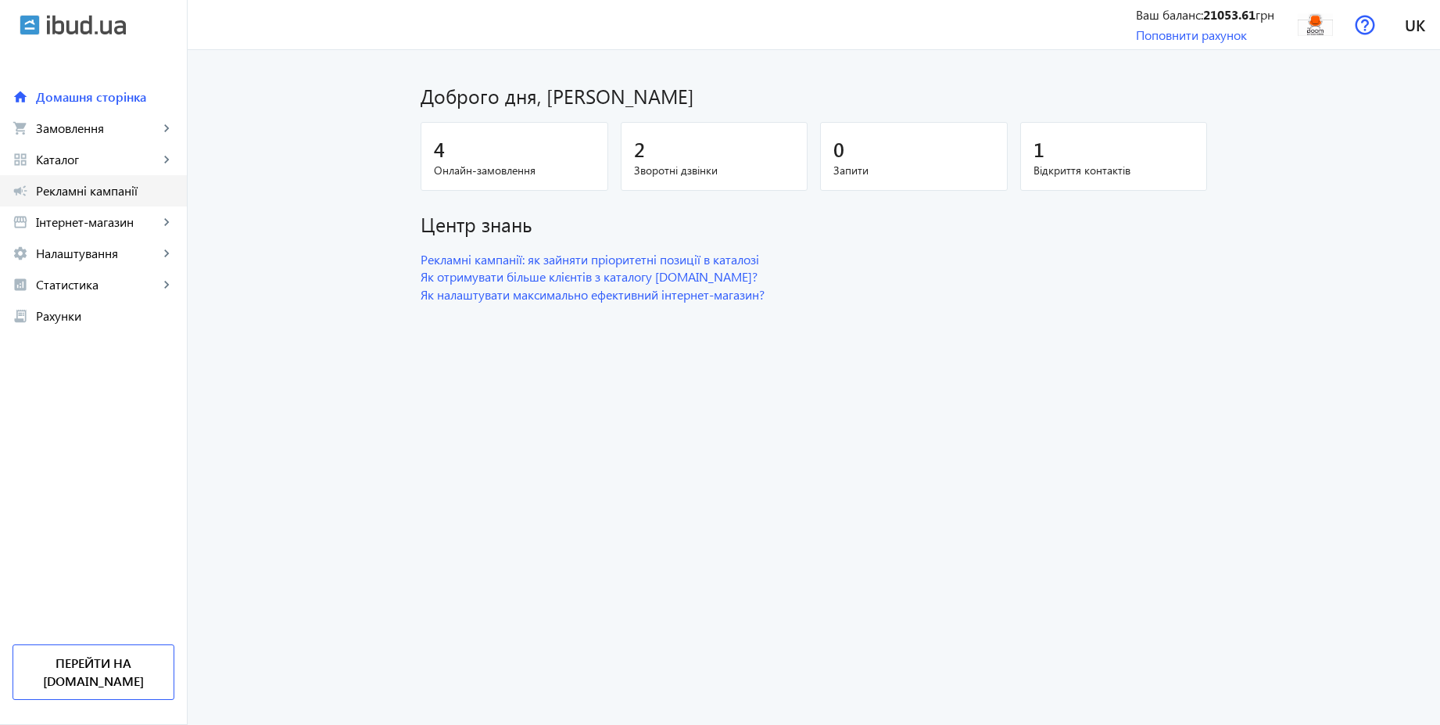
click at [90, 193] on span "Рекламні кампанії" at bounding box center [105, 191] width 138 height 16
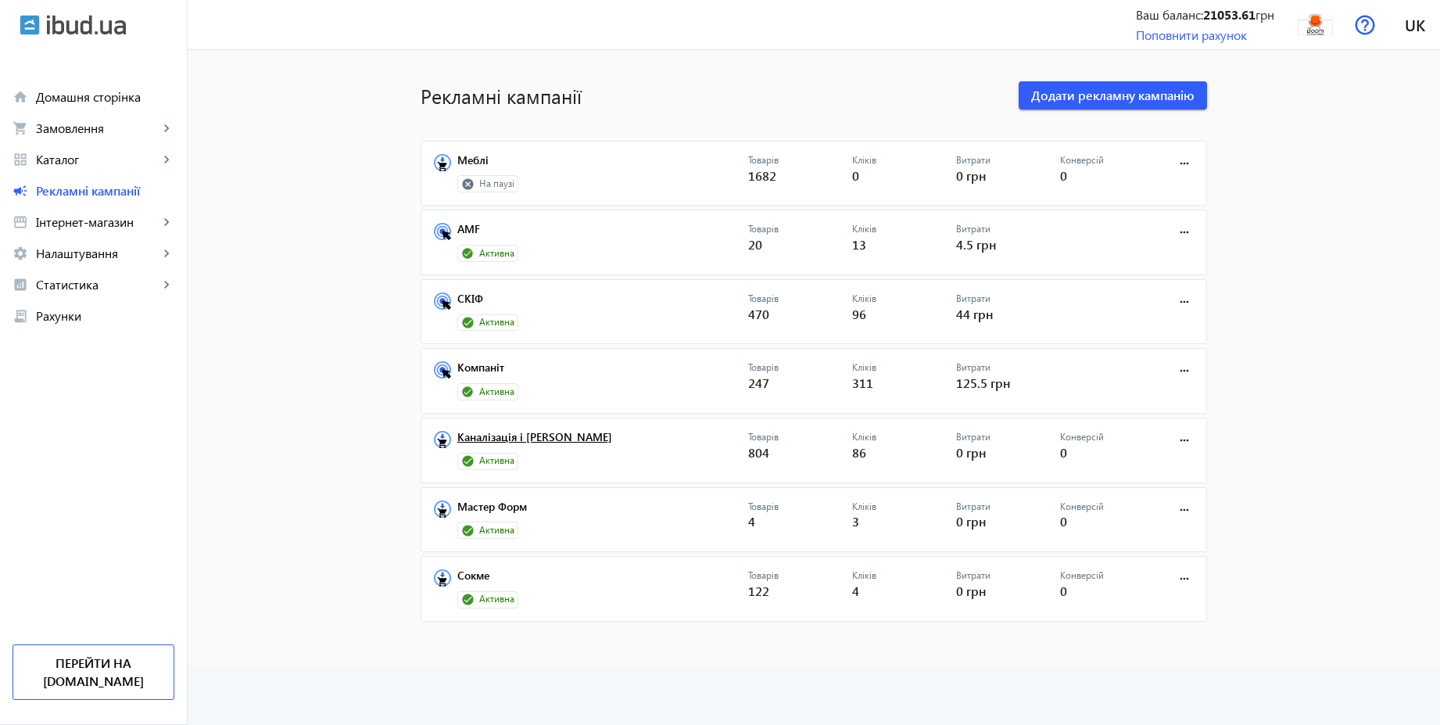
click at [555, 434] on link "Каналізація і [PERSON_NAME]" at bounding box center [602, 442] width 291 height 22
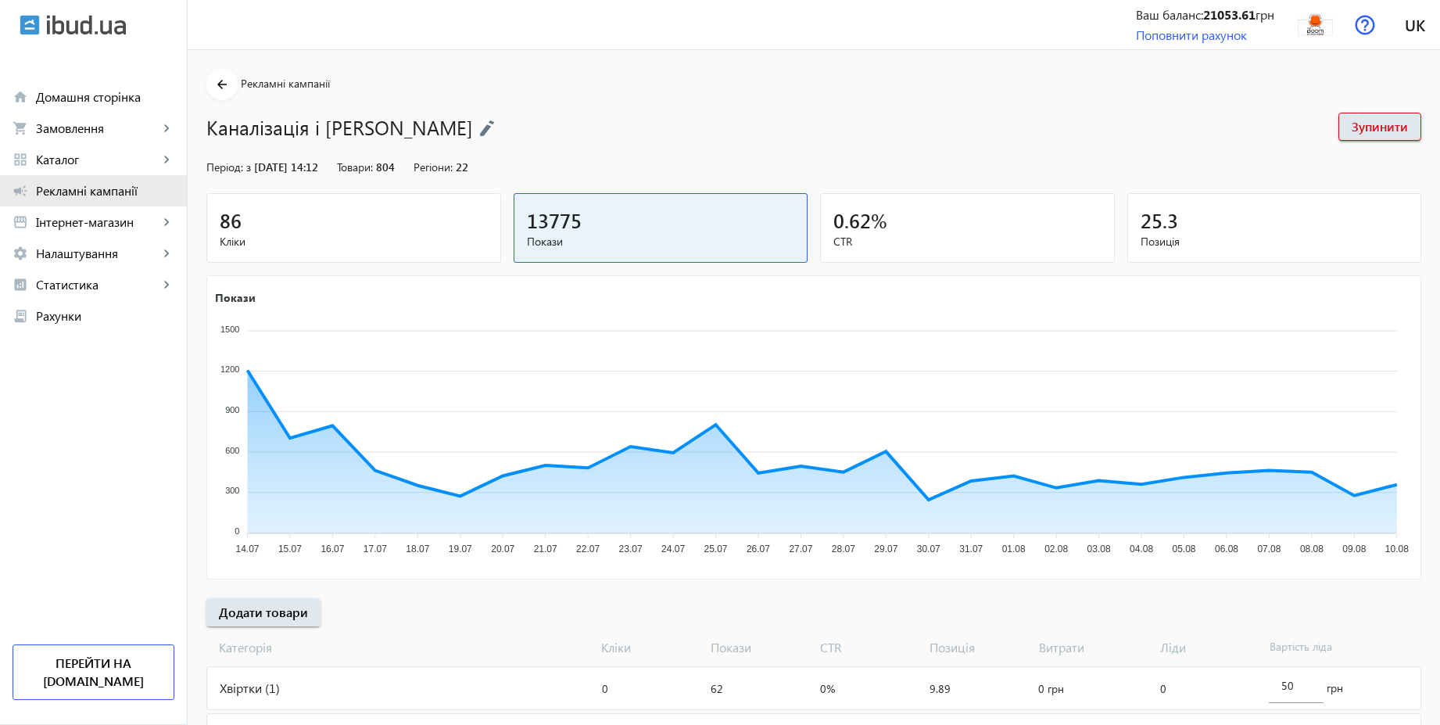
click at [87, 197] on span "Рекламні кампанії" at bounding box center [105, 191] width 138 height 16
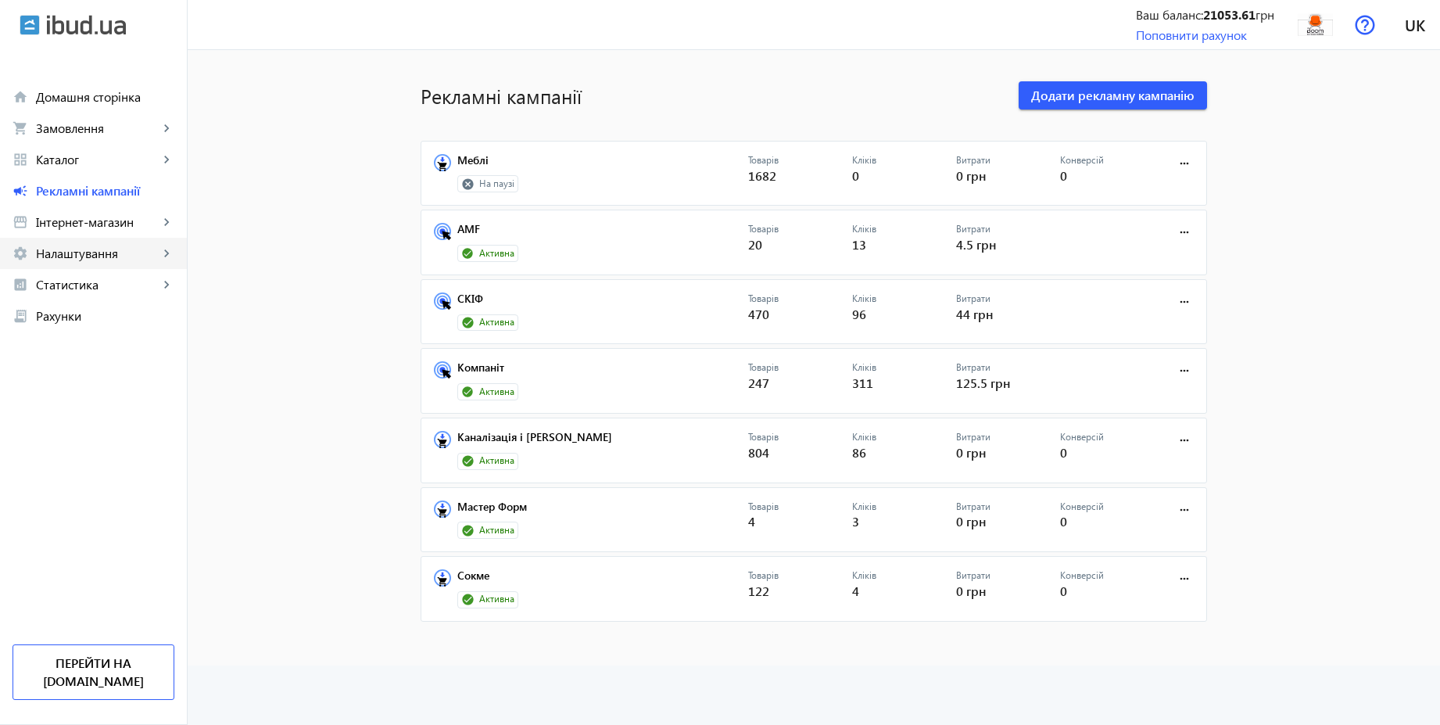
click at [85, 255] on span "Налаштування" at bounding box center [97, 253] width 123 height 16
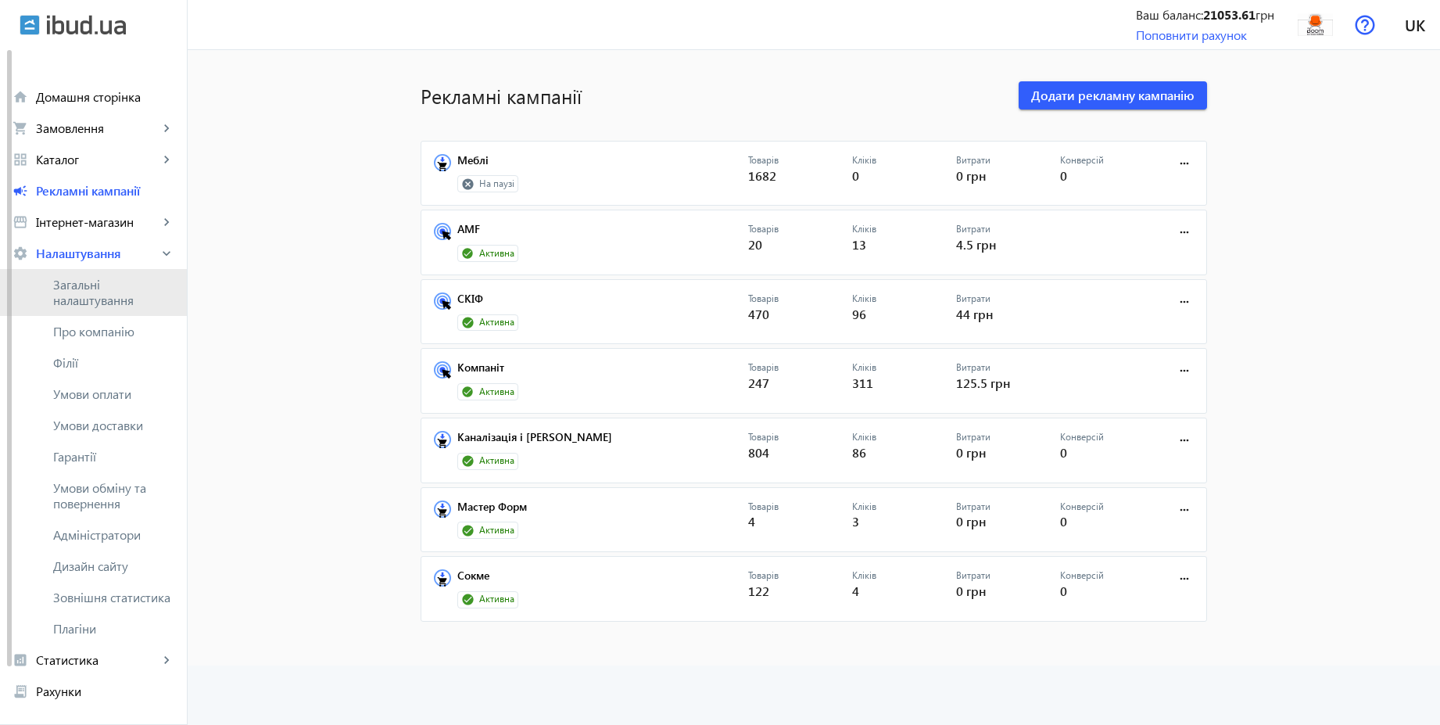
click at [84, 285] on span "Загальні налаштування" at bounding box center [113, 292] width 121 height 31
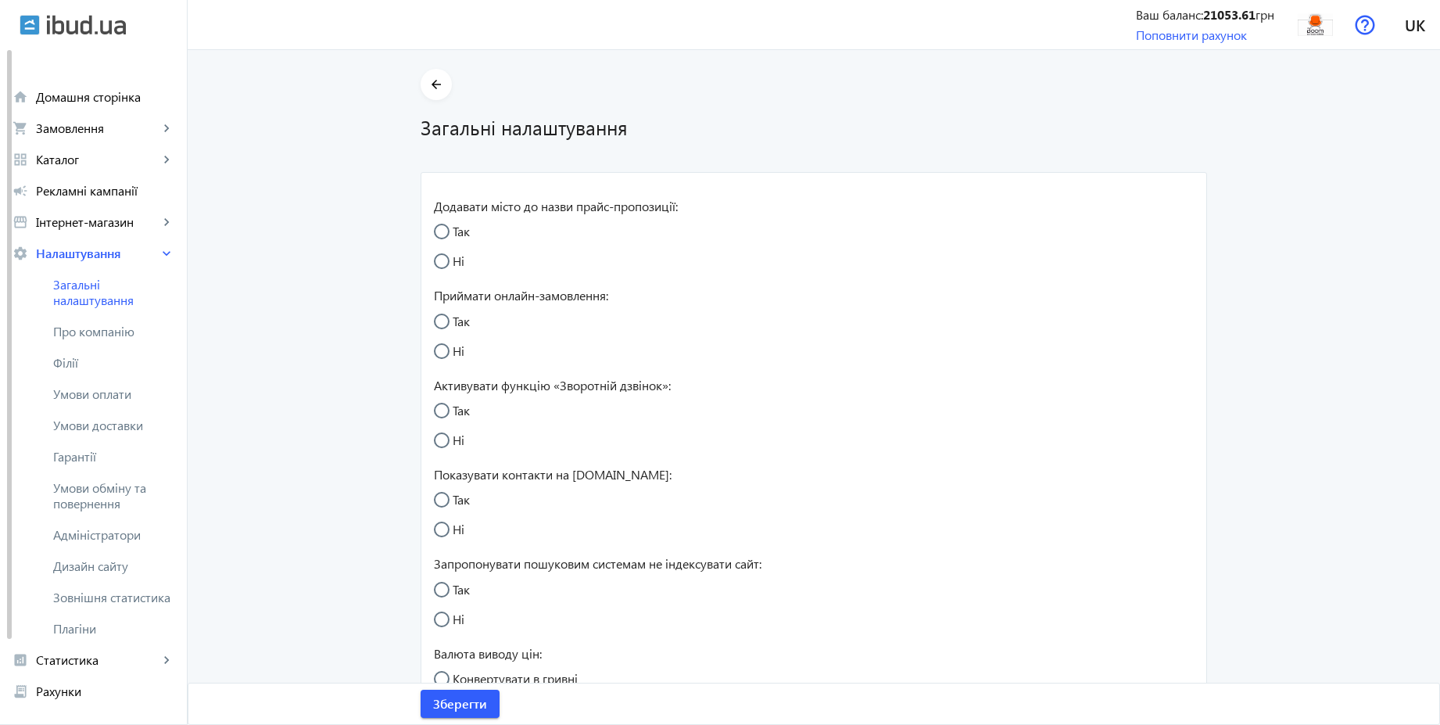
radio input "true"
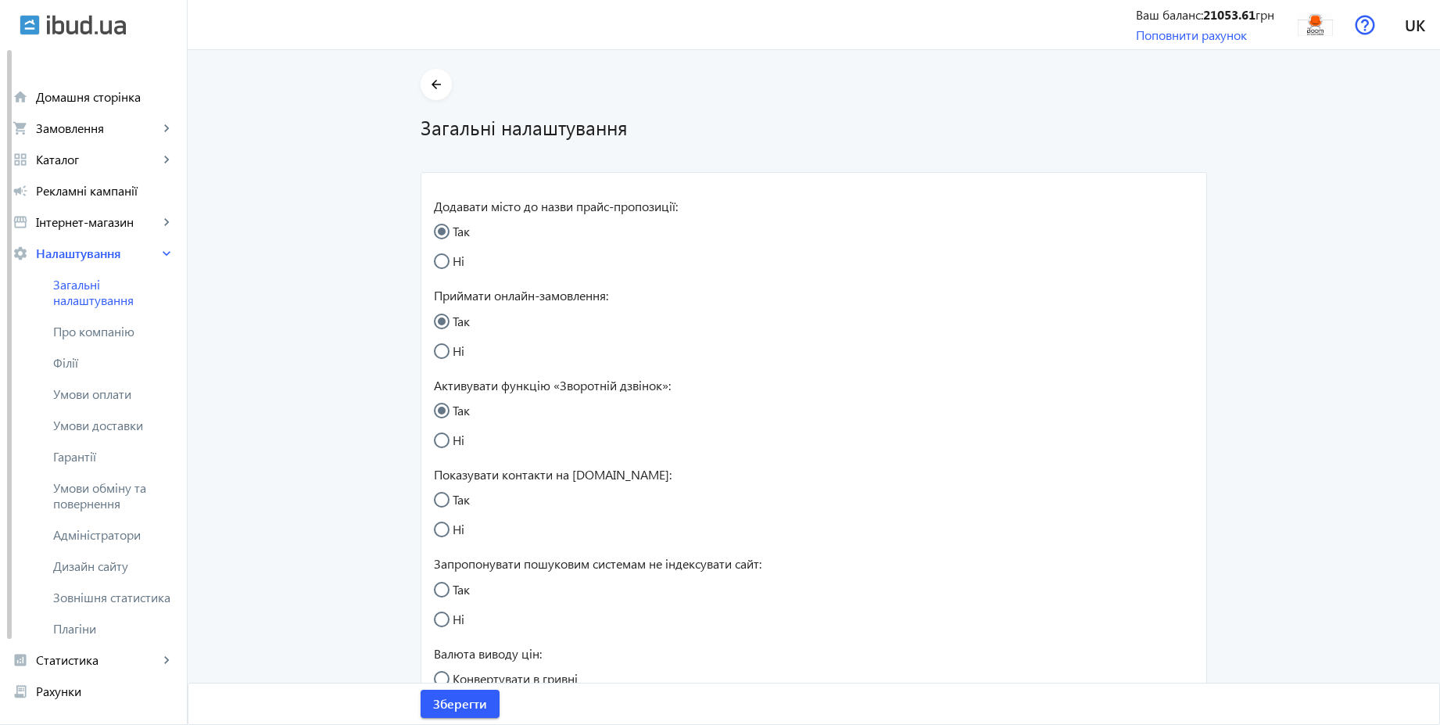
radio input "true"
click at [114, 491] on span "Умови обміну та повернення" at bounding box center [113, 495] width 121 height 31
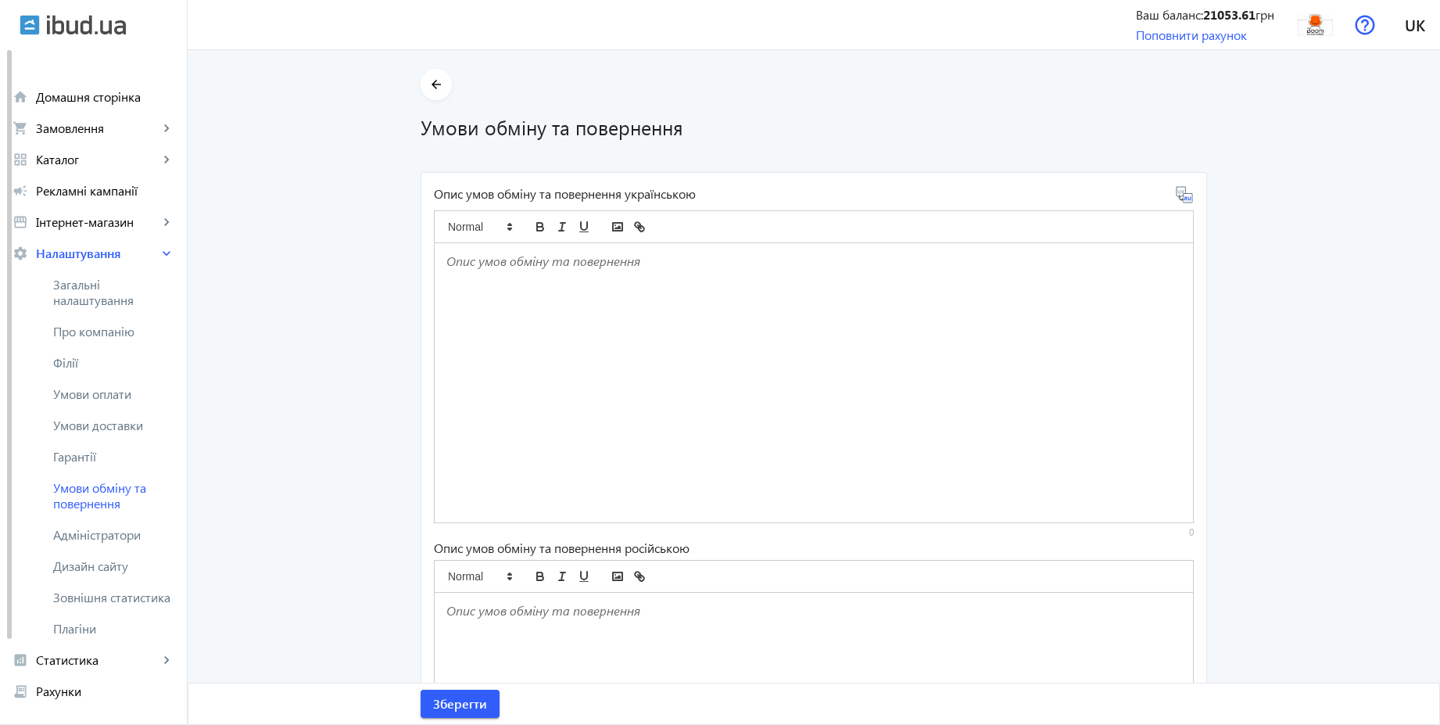
click at [585, 316] on div at bounding box center [814, 382] width 758 height 279
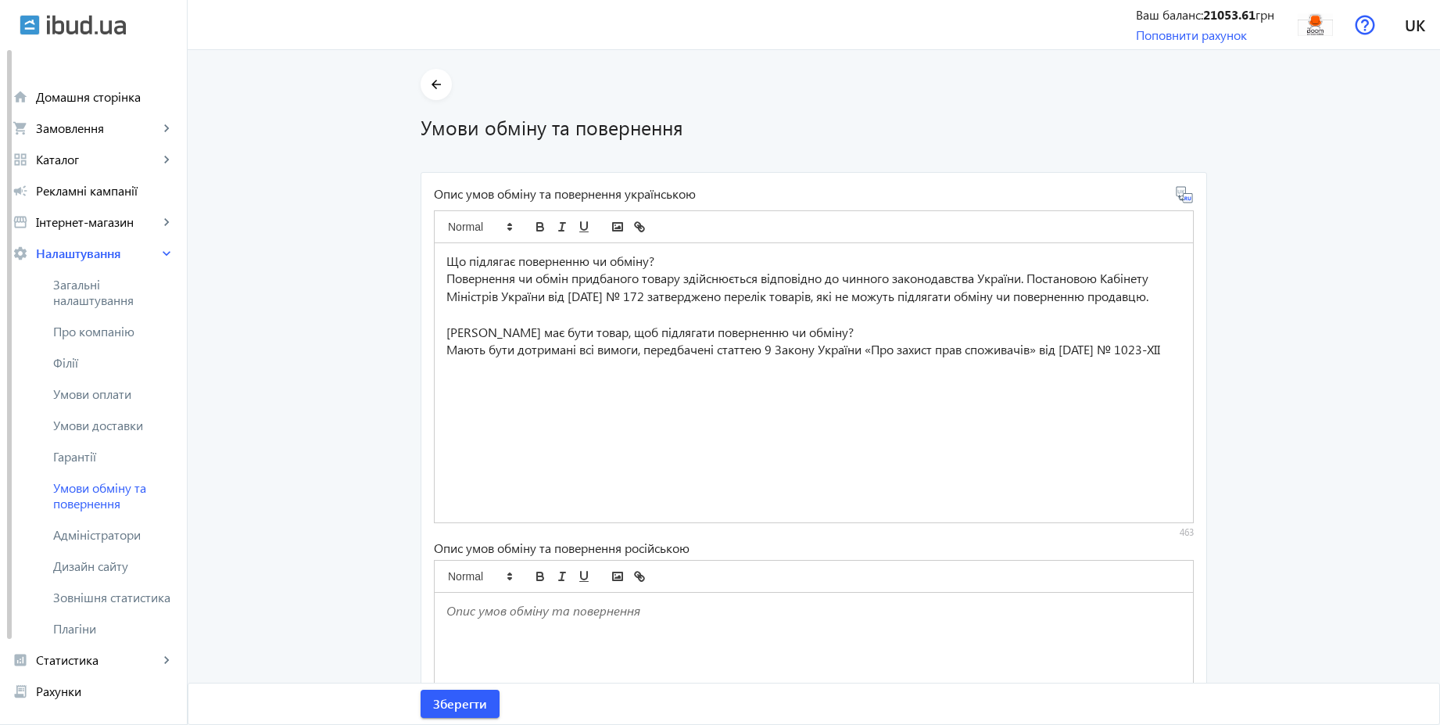
click at [1188, 197] on icon at bounding box center [1189, 198] width 3 height 4
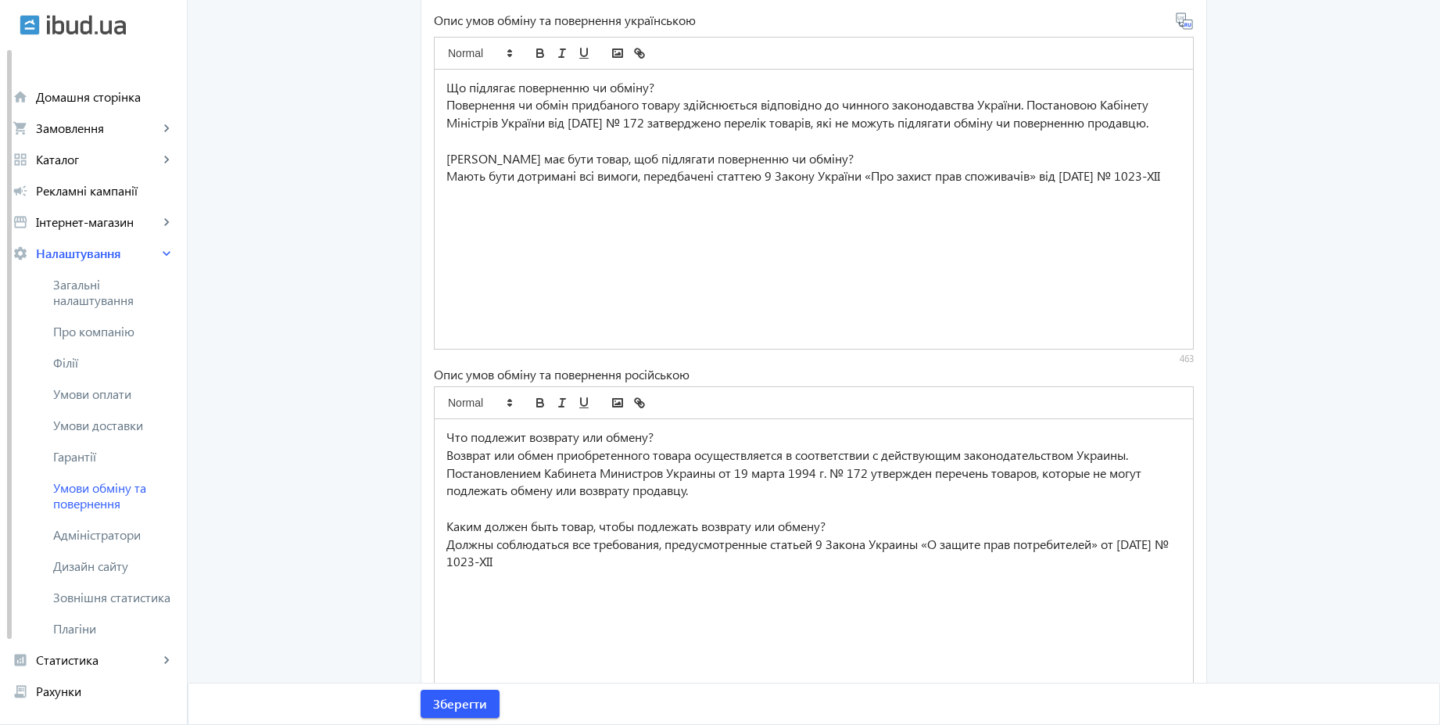
scroll to position [241, 0]
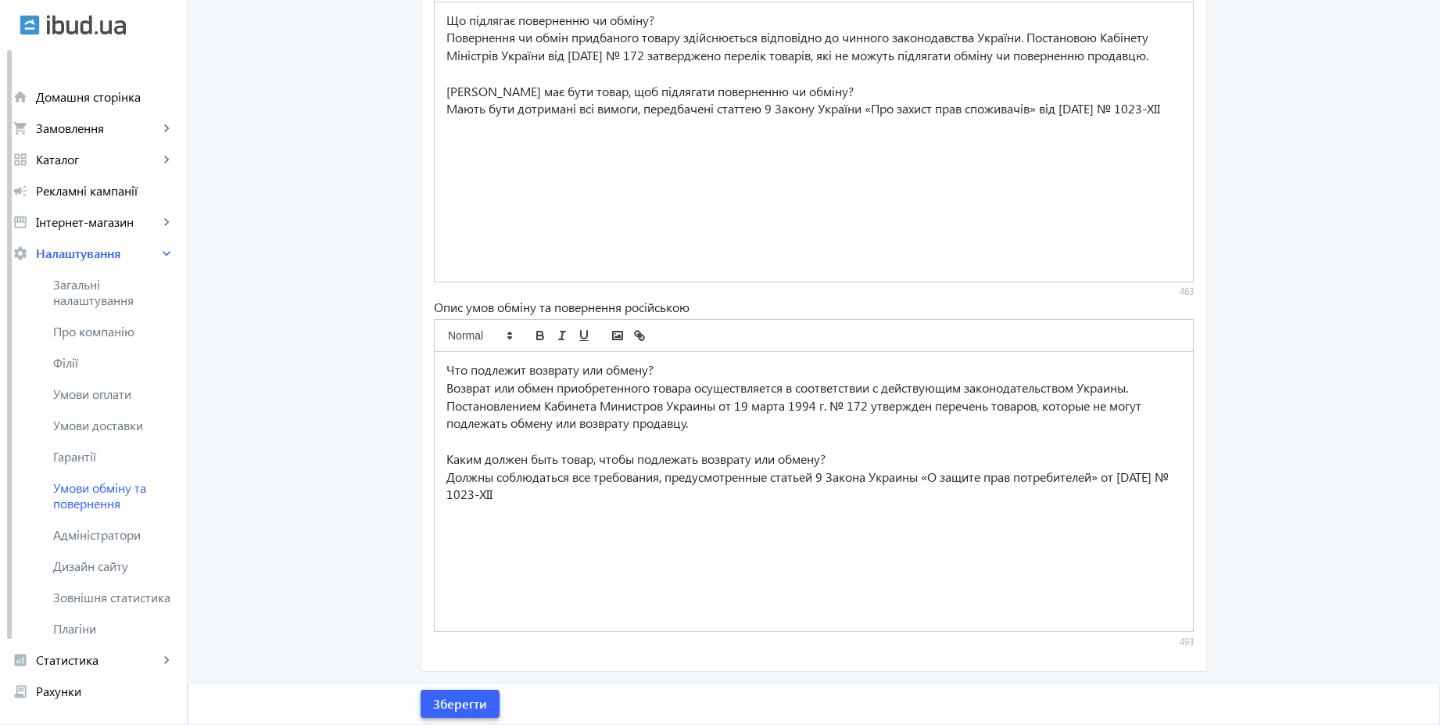
click at [471, 708] on span "Зберегти" at bounding box center [460, 703] width 54 height 17
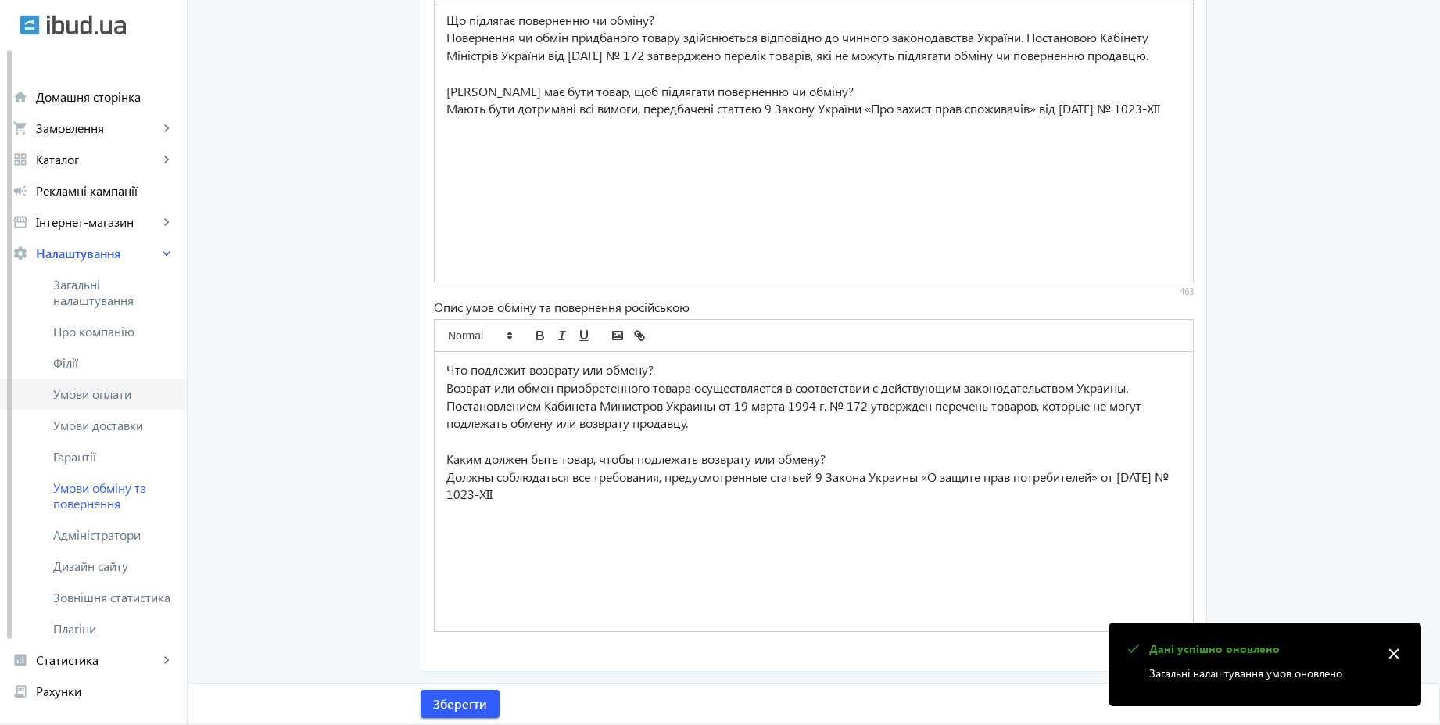
click at [115, 392] on span "Умови оплати" at bounding box center [113, 394] width 121 height 16
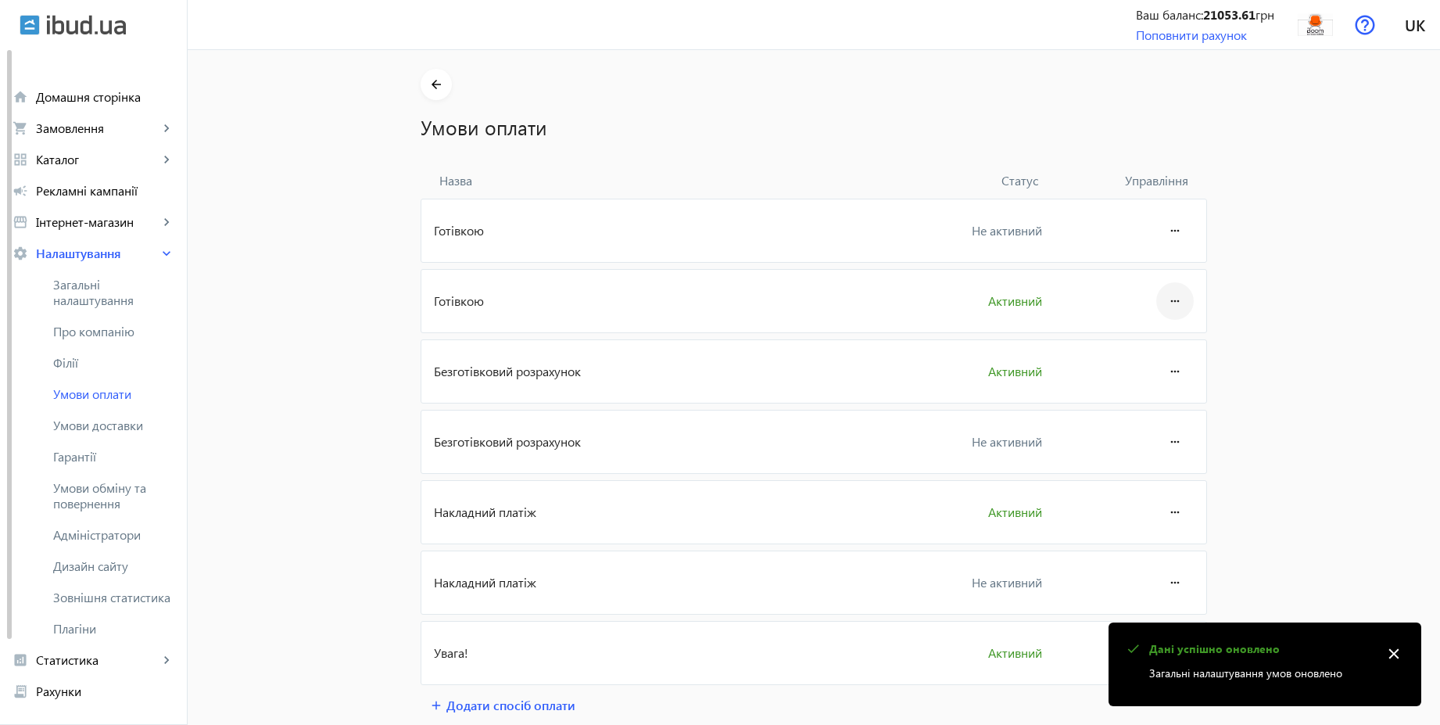
click at [1169, 302] on mat-icon "more_horiz" at bounding box center [1174, 301] width 19 height 38
click at [1154, 339] on span "Редагувати" at bounding box center [1145, 344] width 63 height 13
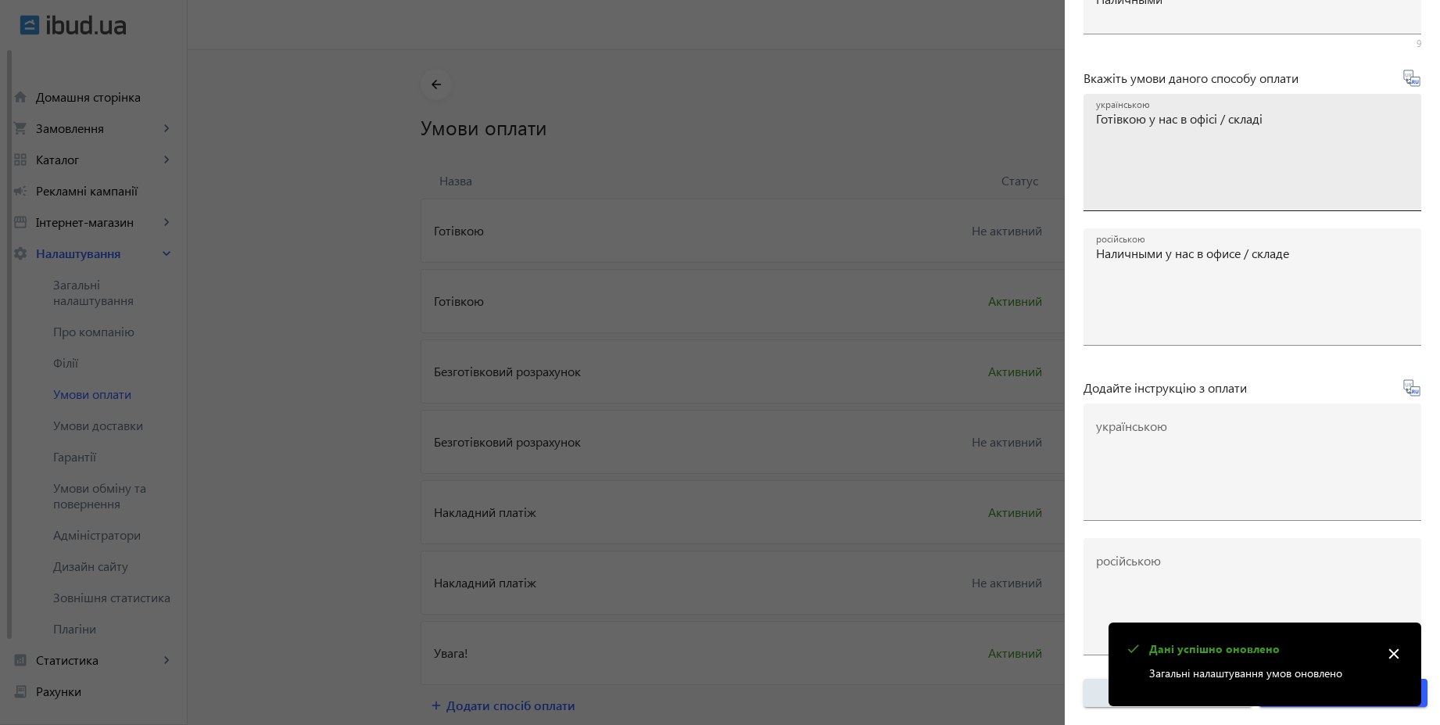
scroll to position [259, 0]
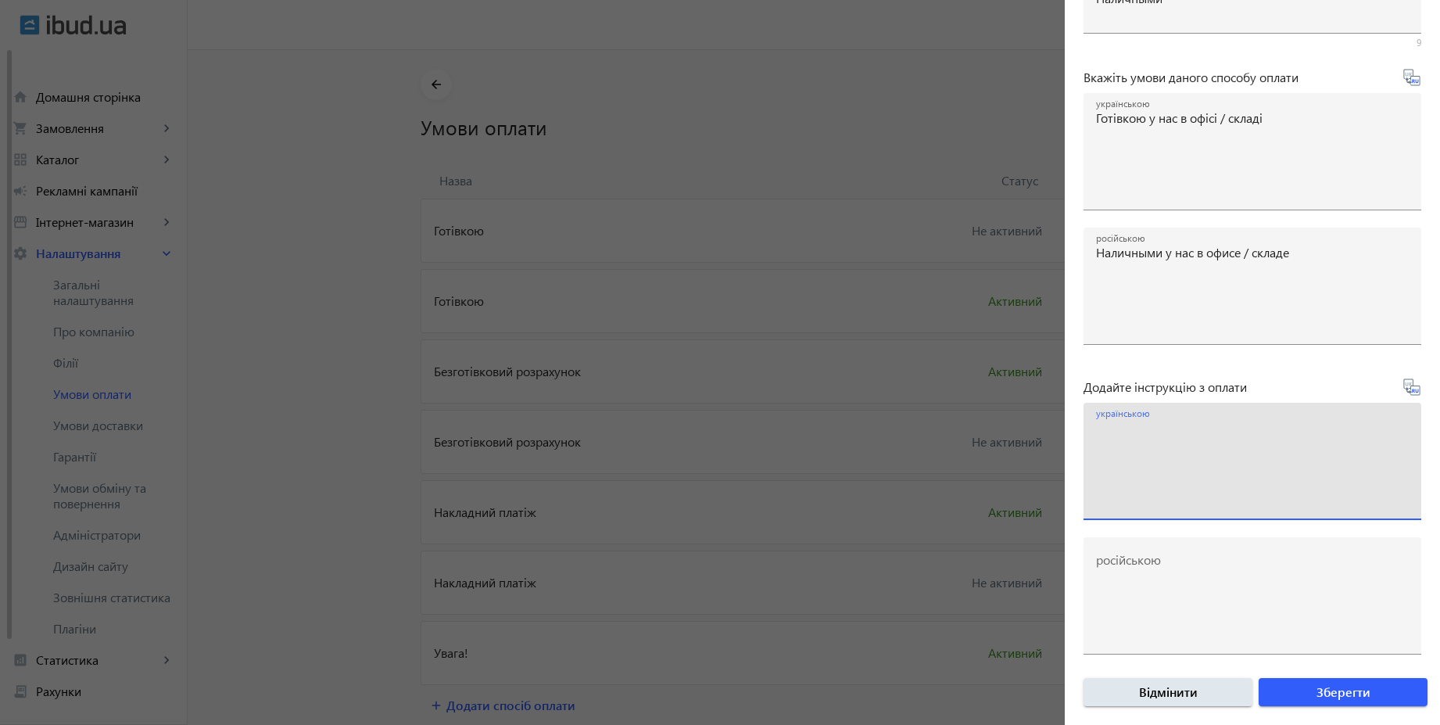
click at [1175, 428] on textarea "українською" at bounding box center [1252, 467] width 313 height 92
paste textarea "Оплатіть замовлення готівкою при отриманні товару"
type textarea "Оплатіть замовлення готівкою при отриманні товару"
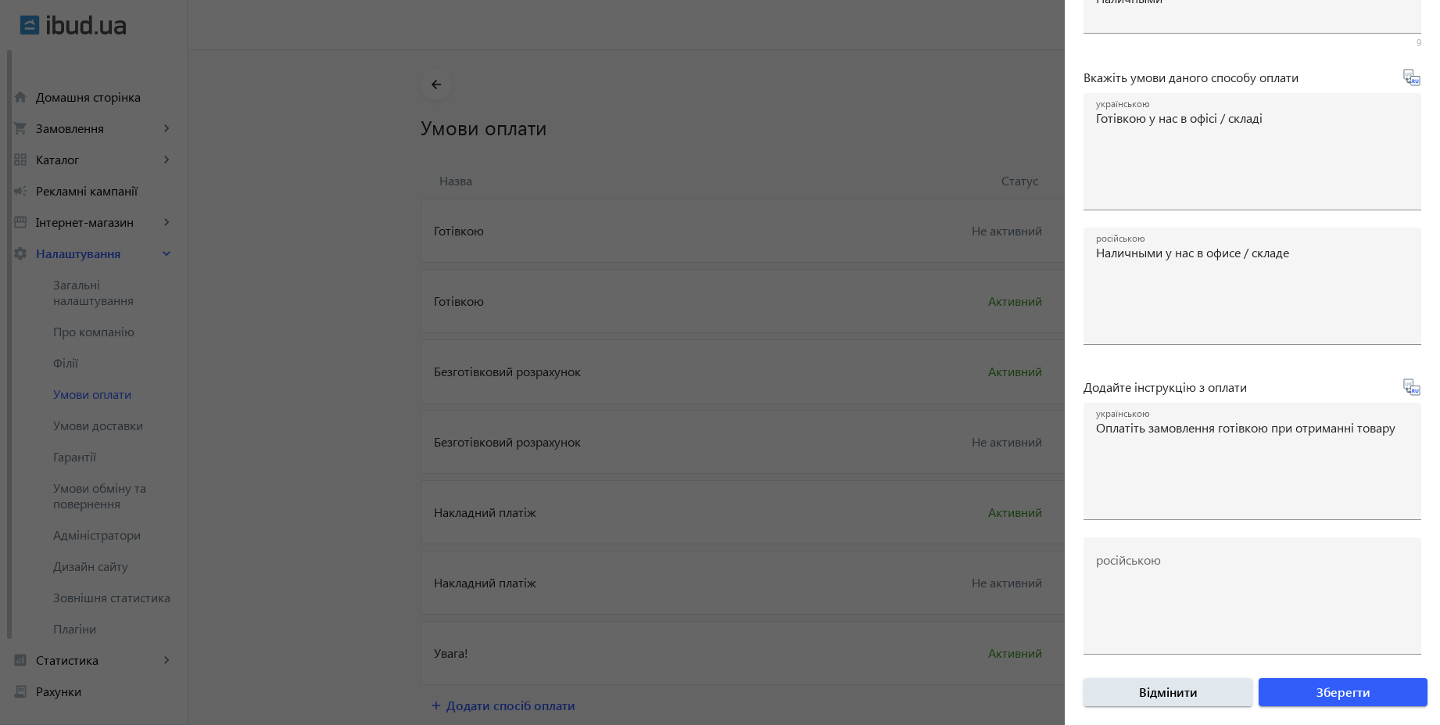
click at [1402, 394] on icon at bounding box center [1411, 387] width 19 height 19
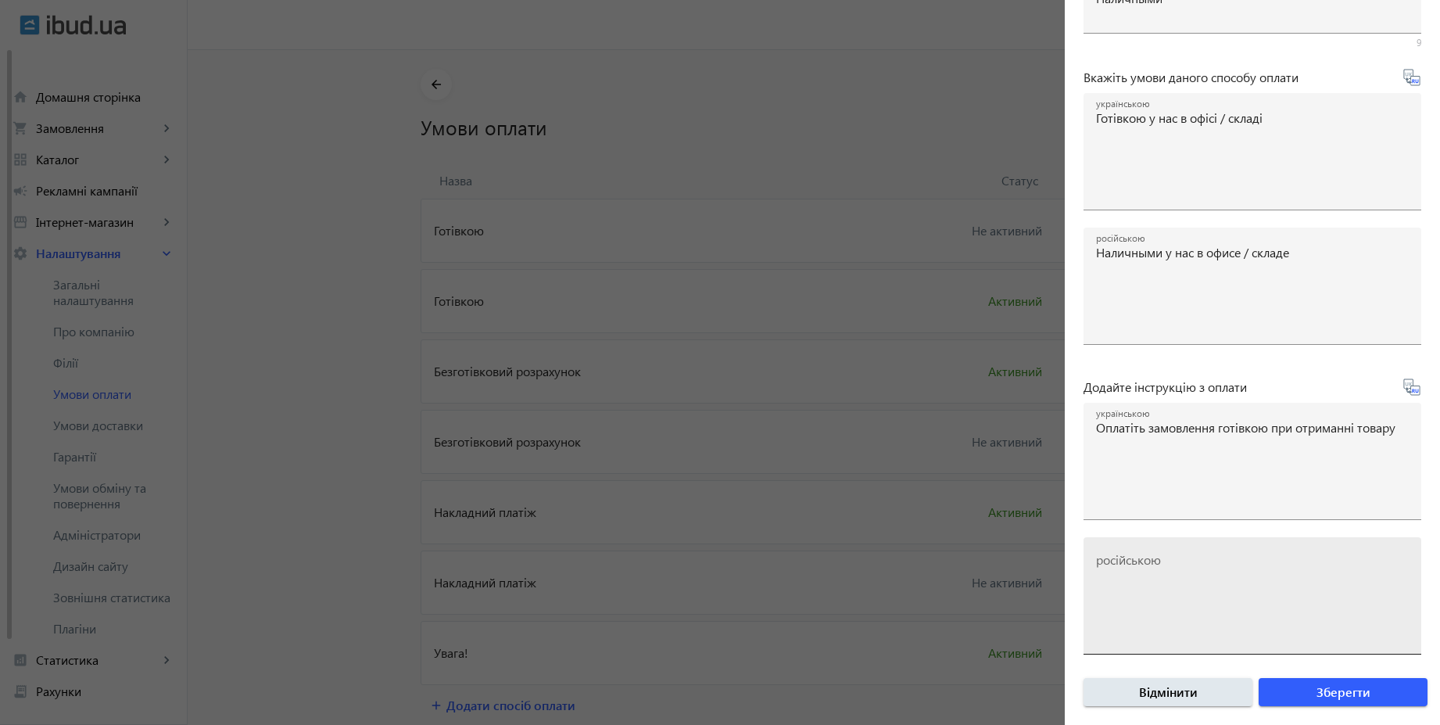
type textarea "Оплатите заказ наличными при получении товара"
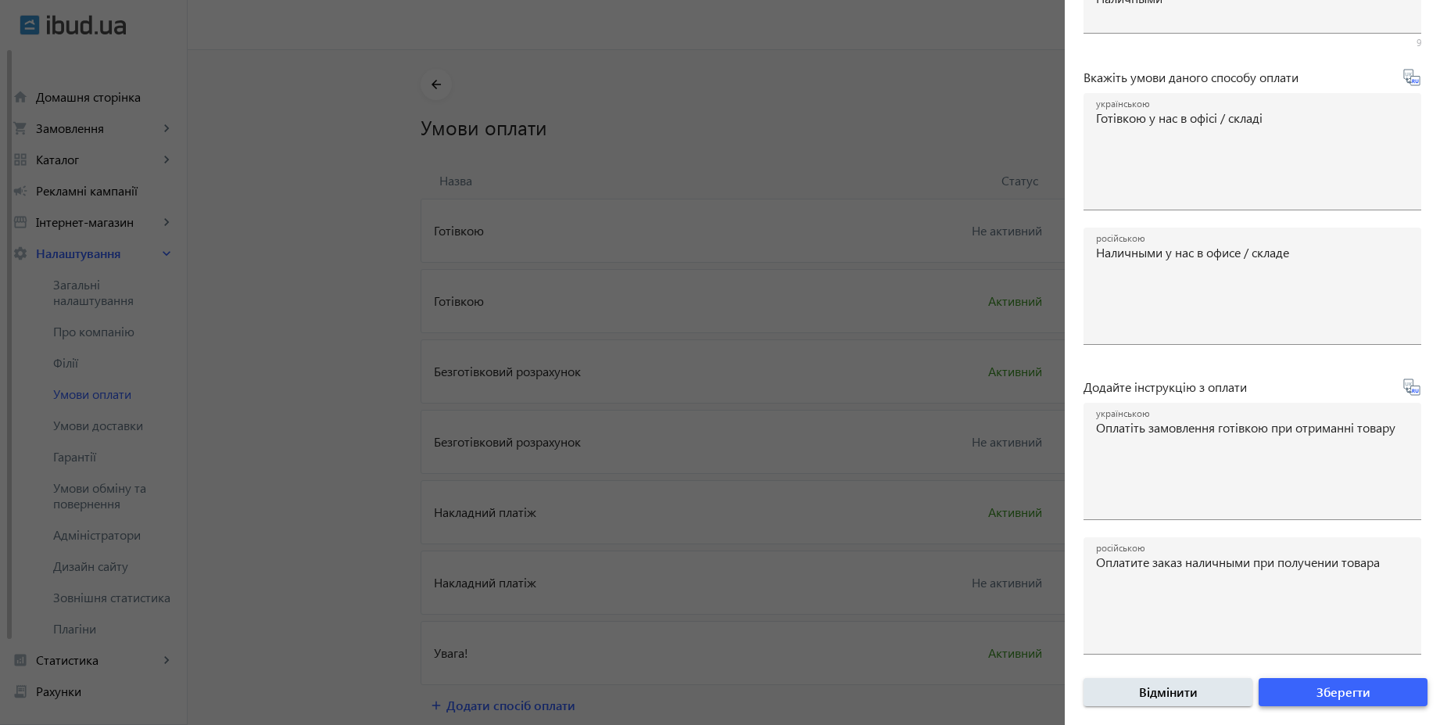
click at [1362, 691] on span "submit" at bounding box center [1343, 692] width 169 height 38
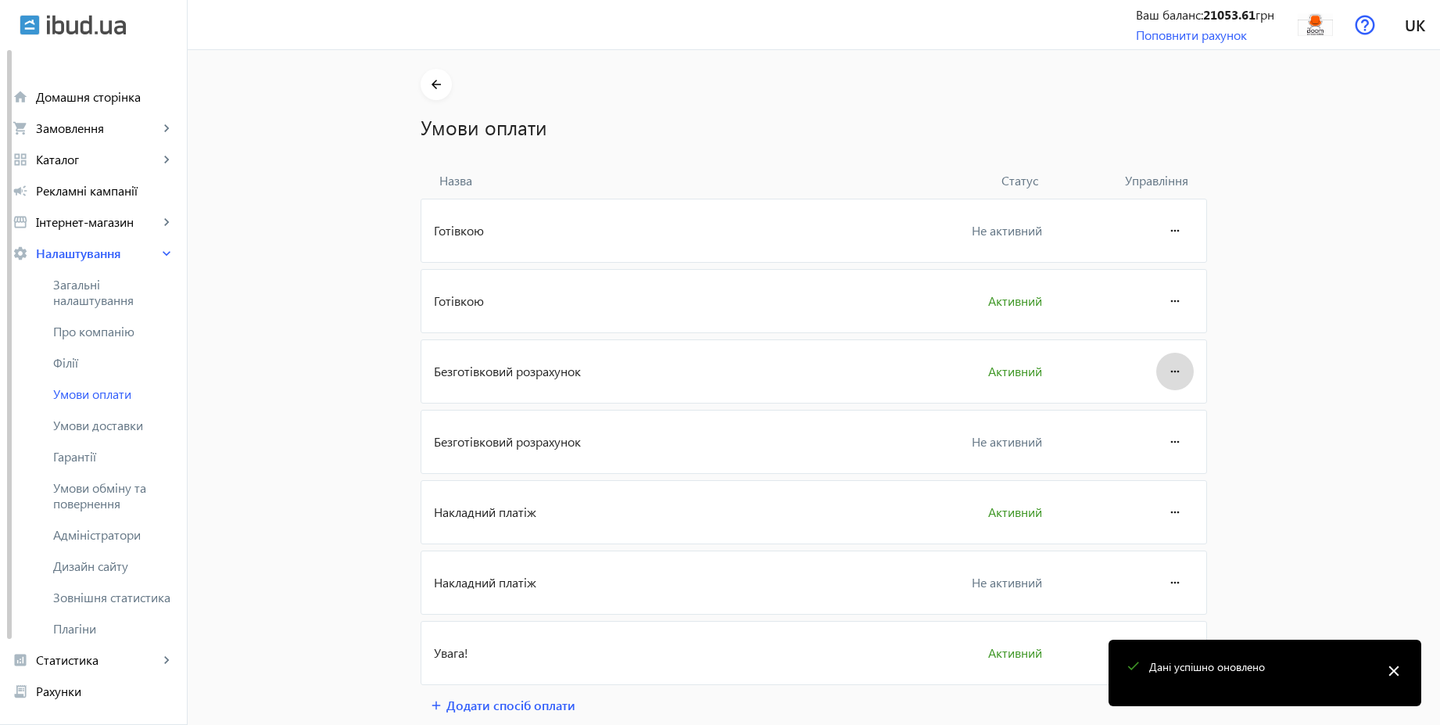
click at [1177, 376] on mat-icon "more_horiz" at bounding box center [1174, 372] width 19 height 38
click at [1162, 412] on span "Редагувати" at bounding box center [1145, 415] width 63 height 13
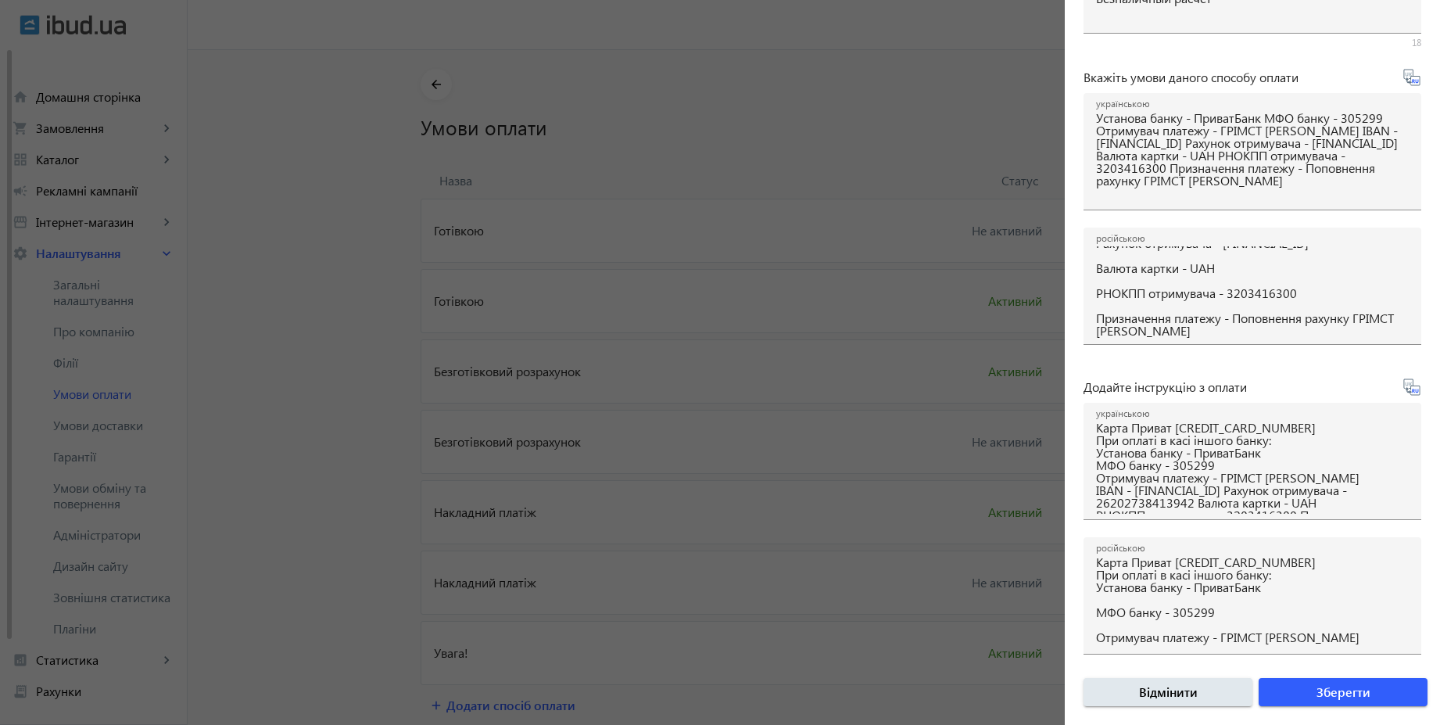
click at [314, 303] on div at bounding box center [720, 362] width 1440 height 725
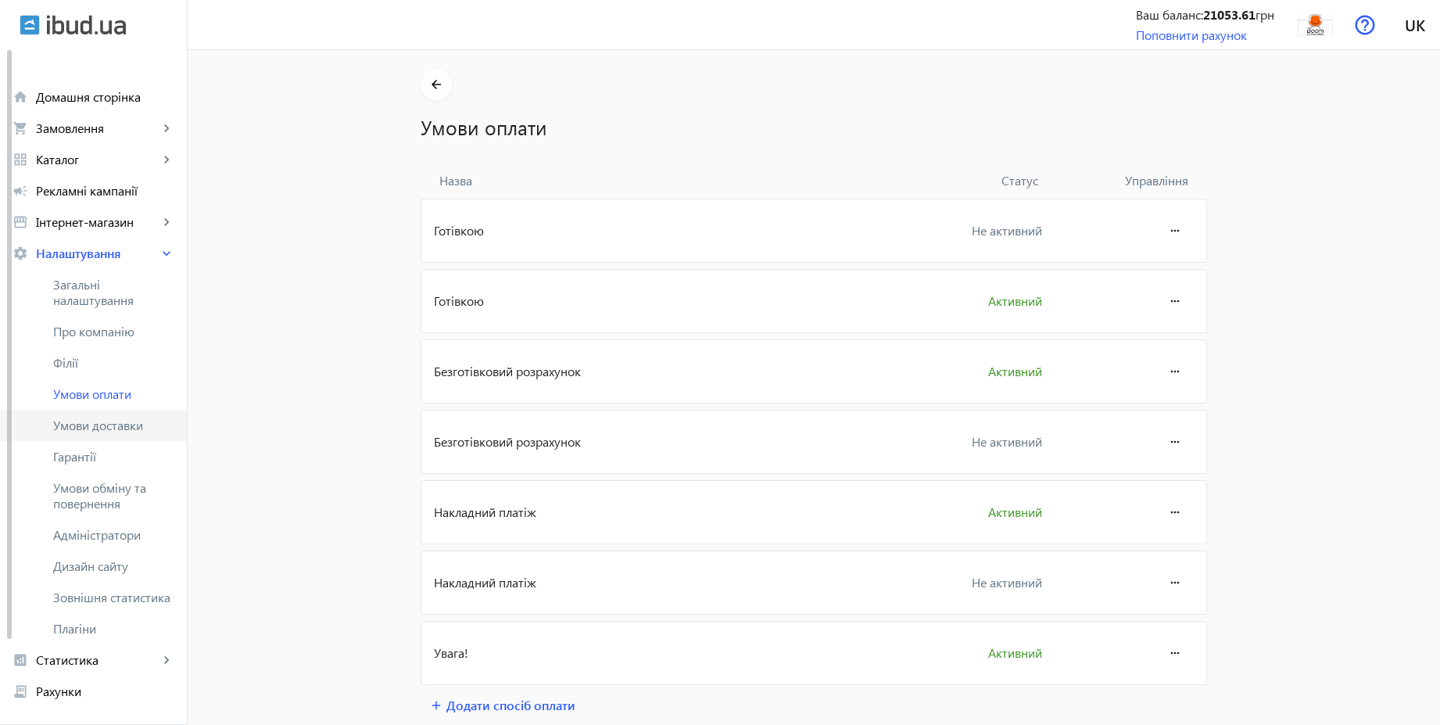
click at [147, 418] on span "Умови доставки" at bounding box center [113, 425] width 121 height 16
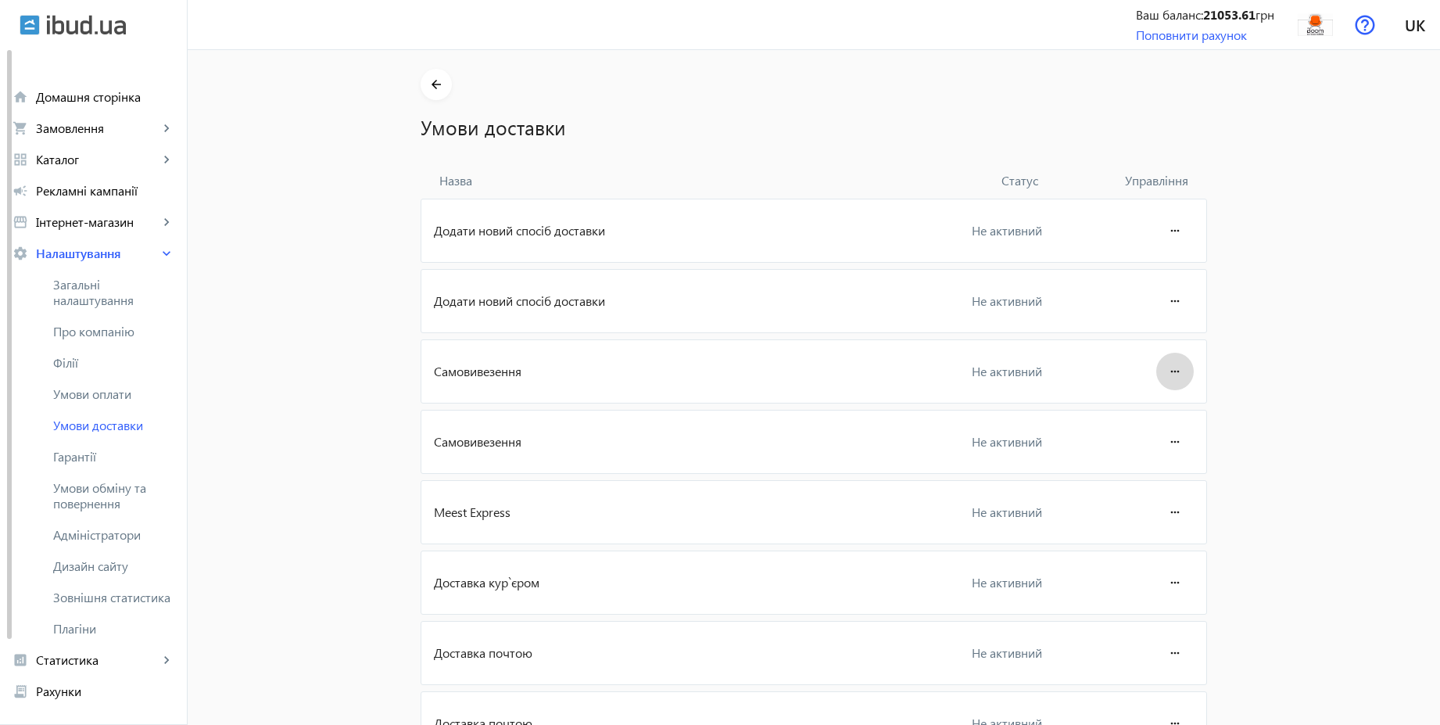
click at [1173, 376] on mat-icon "more_horiz" at bounding box center [1174, 372] width 19 height 38
click at [1155, 411] on span "Редагувати" at bounding box center [1145, 415] width 63 height 13
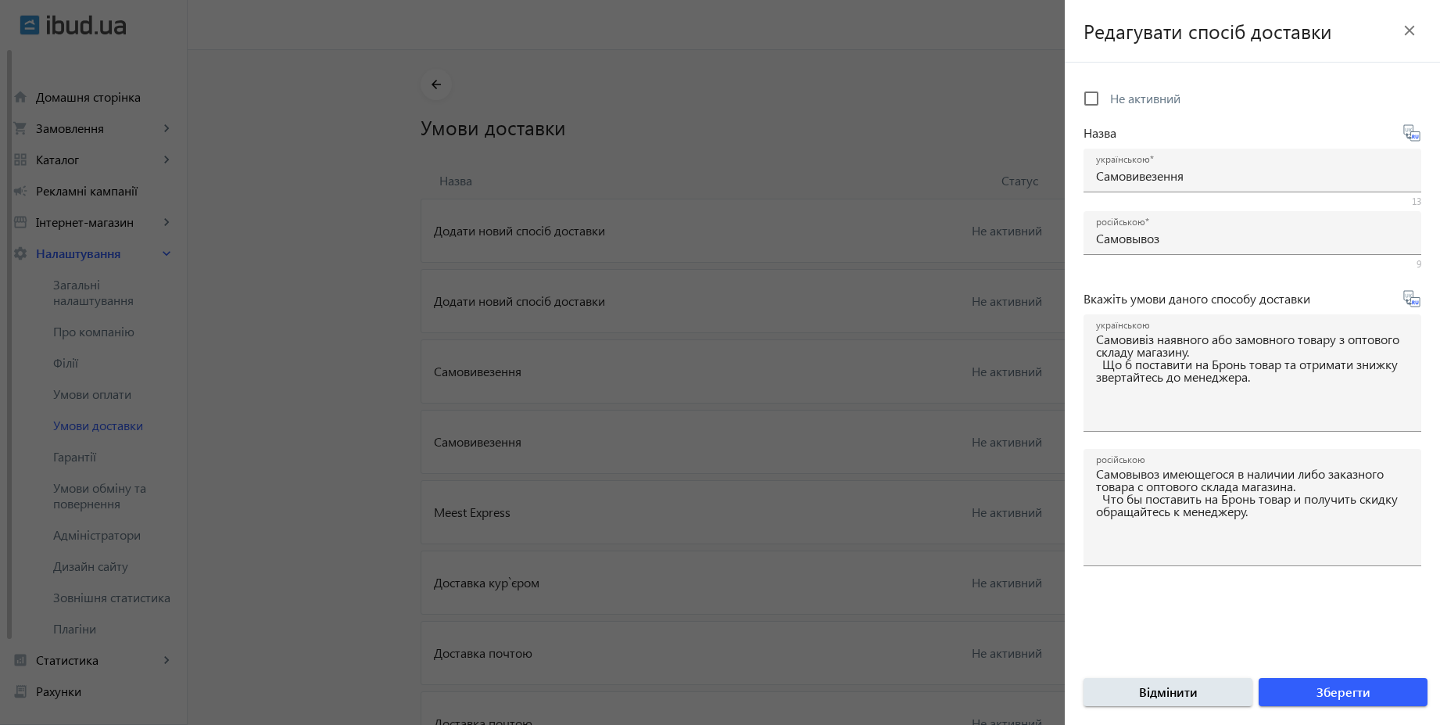
click at [1154, 102] on span "Не активний" at bounding box center [1145, 98] width 70 height 16
click at [1107, 102] on input "Не активний" at bounding box center [1091, 98] width 31 height 31
checkbox input "true"
click at [1332, 691] on span "Зберегти" at bounding box center [1343, 691] width 54 height 17
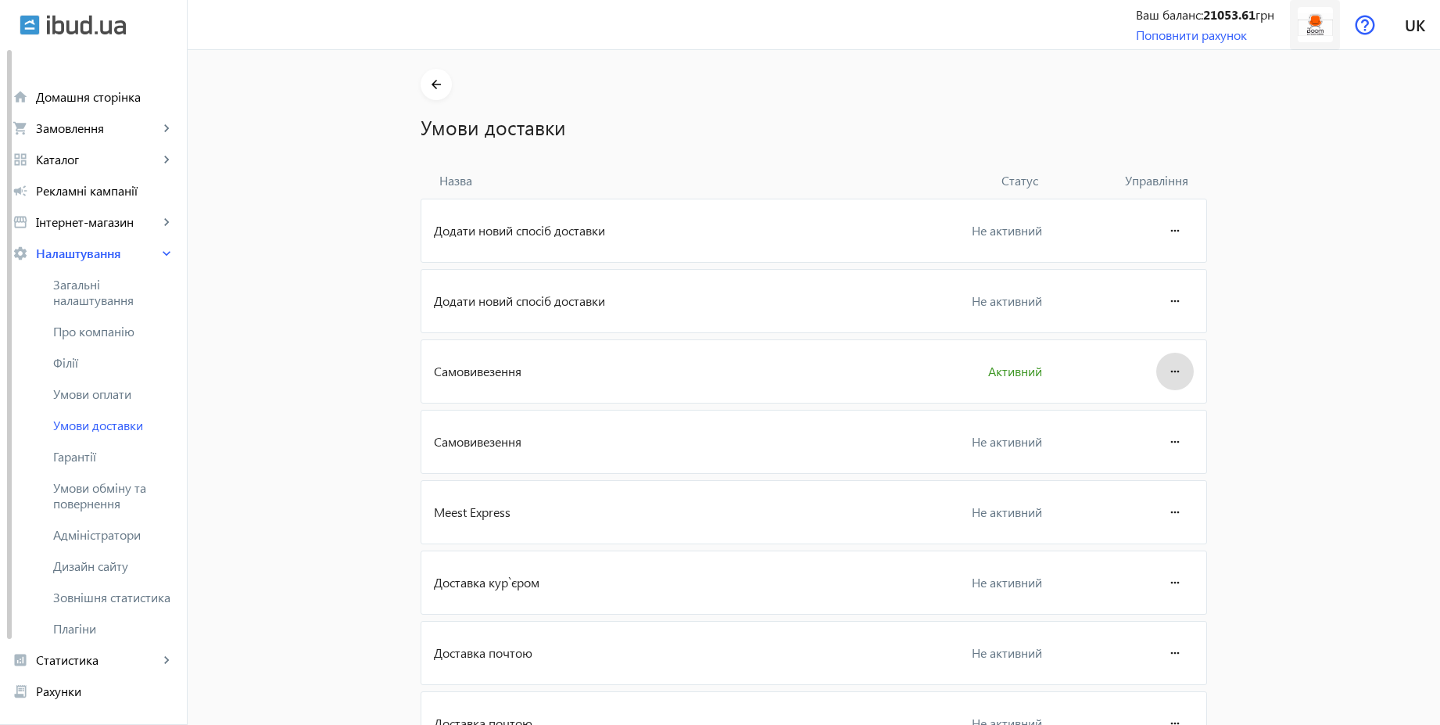
click at [1327, 34] on img at bounding box center [1315, 24] width 35 height 35
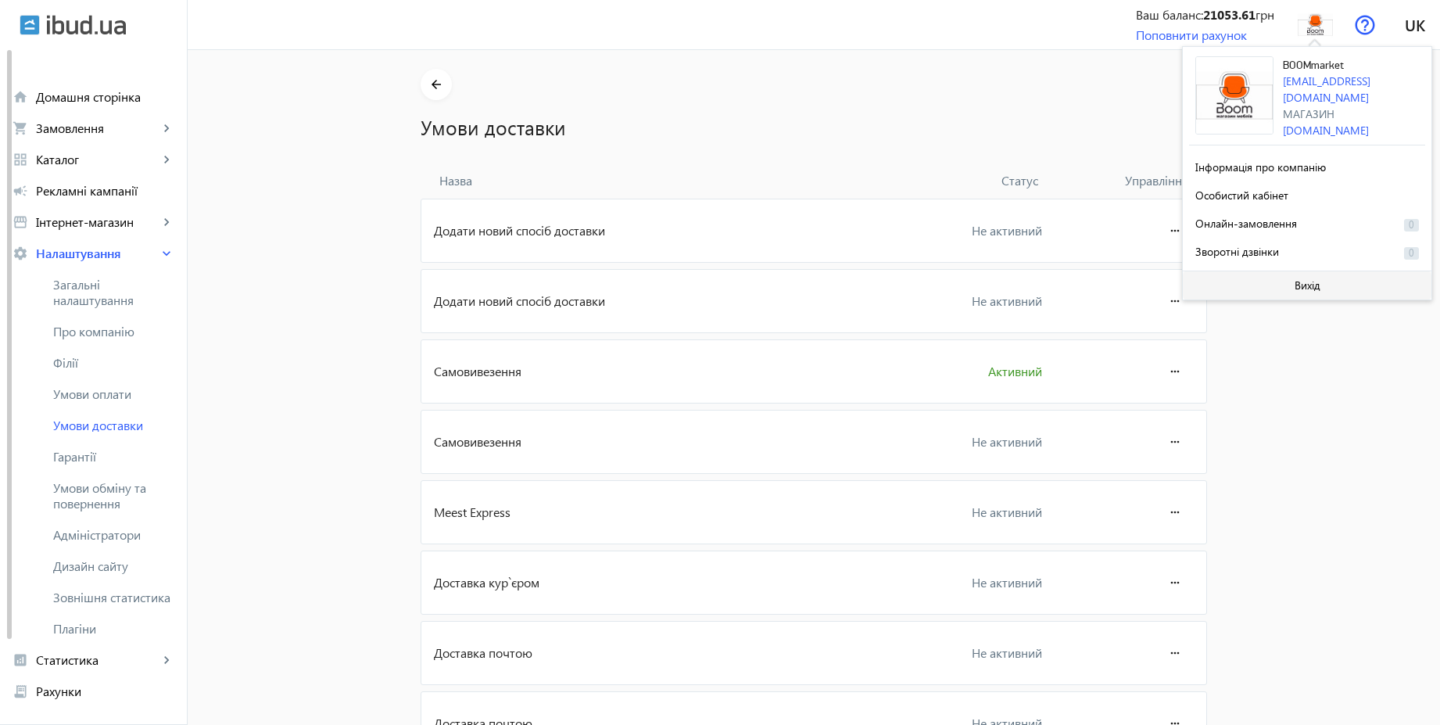
click at [1296, 279] on span "Вихід" at bounding box center [1307, 285] width 26 height 13
